Goal: Task Accomplishment & Management: Manage account settings

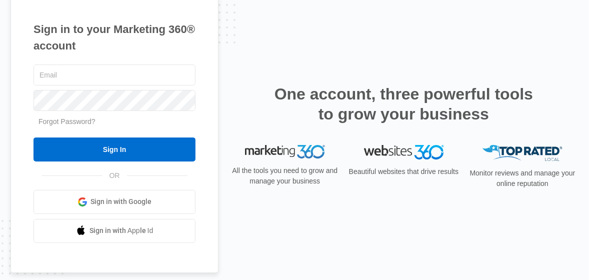
click at [288, 47] on div "Sign in to your Marketing 360® account Forgot Password? Sign In OR" at bounding box center [295, 140] width 568 height 298
click at [121, 71] on input "text" at bounding box center [115, 75] width 162 height 21
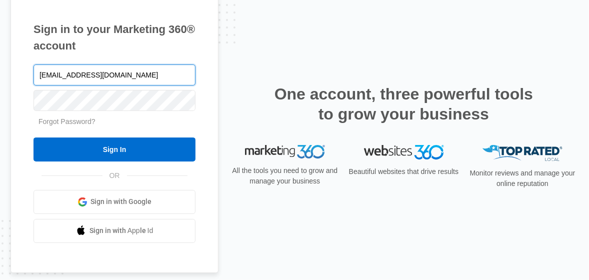
type input "[EMAIL_ADDRESS][DOMAIN_NAME]"
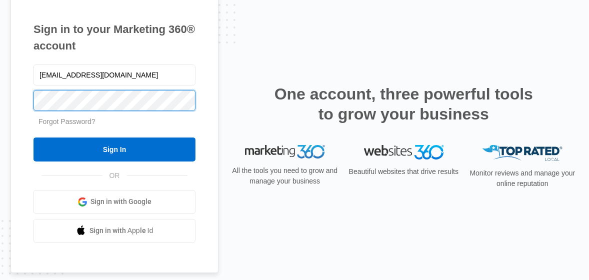
click at [109, 120] on div "Forgot Password?" at bounding box center [115, 122] width 162 height 11
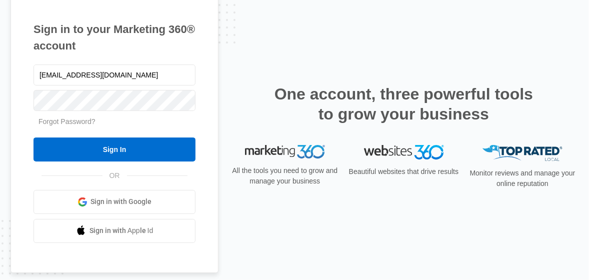
click at [70, 121] on link "Forgot Password?" at bounding box center [67, 122] width 57 height 8
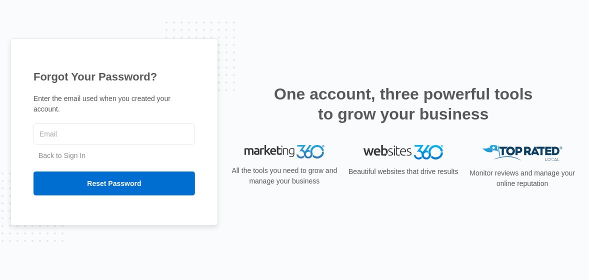
click at [34, 172] on input "Reset Password" at bounding box center [115, 184] width 162 height 24
